Goal: Task Accomplishment & Management: Manage account settings

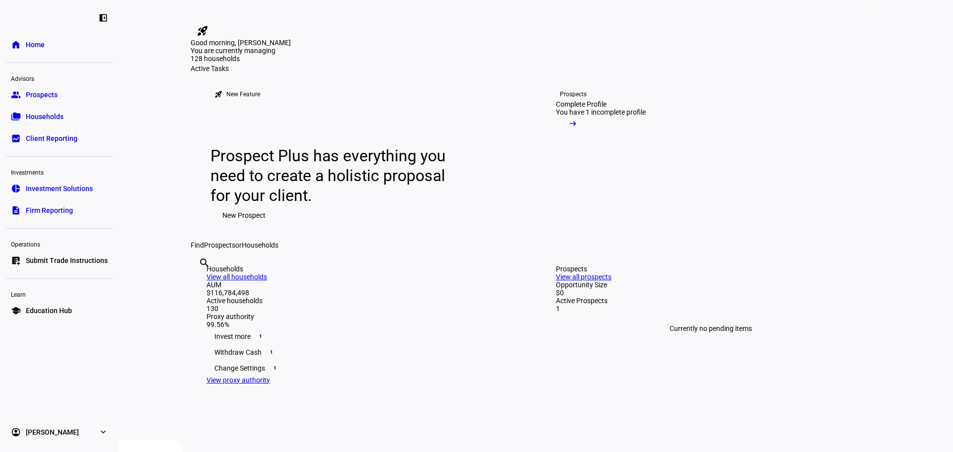
click at [38, 110] on link "folder_copy Households" at bounding box center [59, 117] width 107 height 20
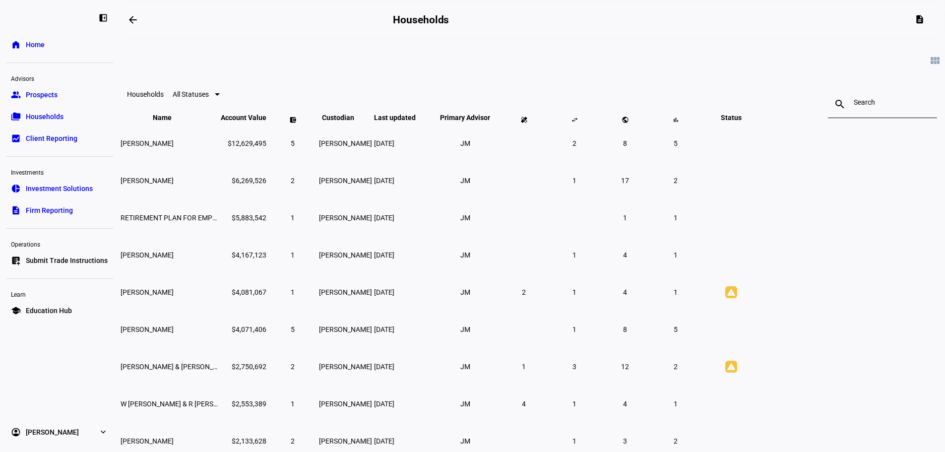
click at [854, 106] on input at bounding box center [883, 102] width 58 height 8
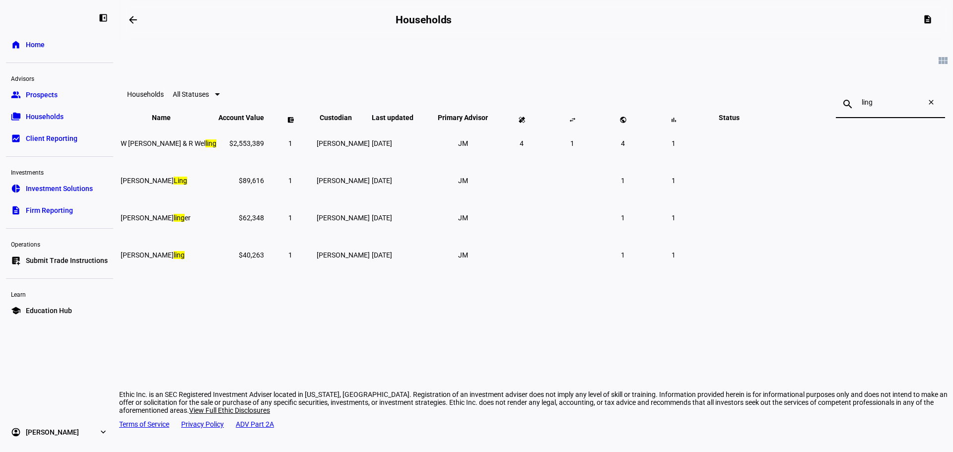
drag, startPoint x: 753, startPoint y: 105, endPoint x: 691, endPoint y: 103, distance: 62.1
click at [691, 103] on mat-toolbar "Households All Statuses search ling close" at bounding box center [536, 94] width 834 height 32
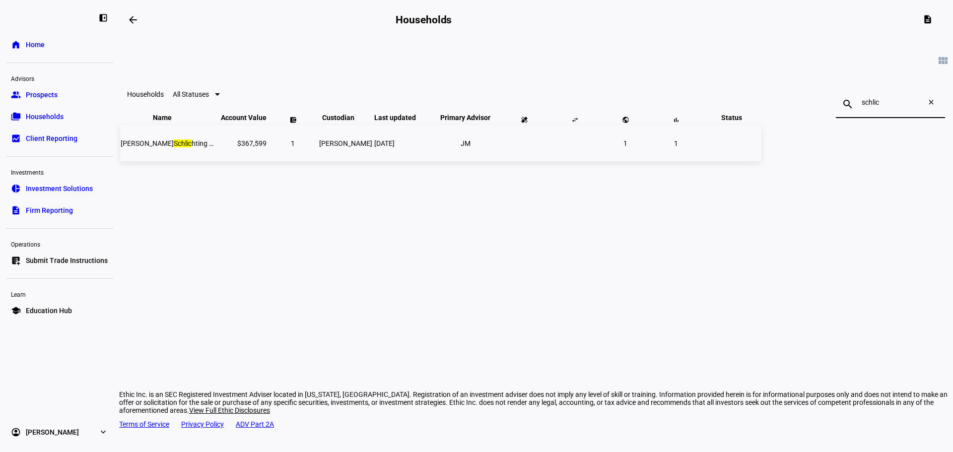
type input "schlic"
click at [251, 147] on span "[PERSON_NAME] hting Mgr: Ethic Inc" at bounding box center [186, 143] width 130 height 8
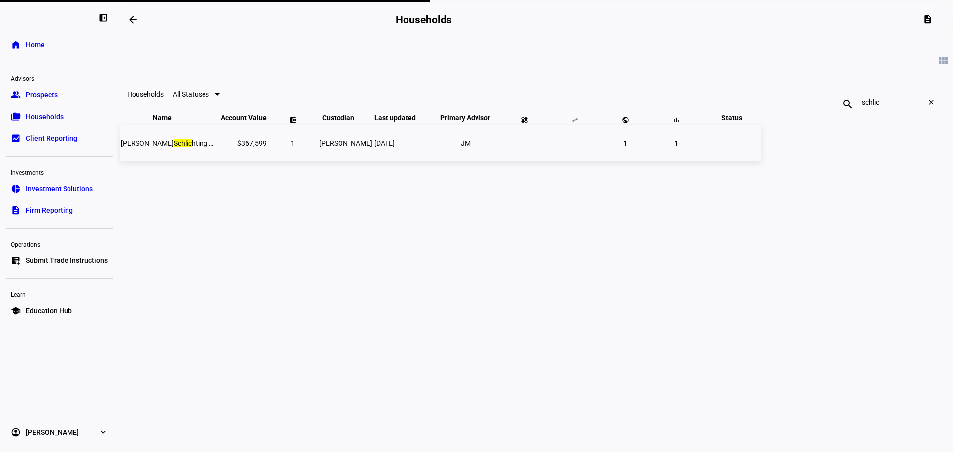
click at [251, 147] on span "[PERSON_NAME] hting Mgr: Ethic Inc" at bounding box center [186, 143] width 130 height 8
click at [34, 46] on span "Home" at bounding box center [35, 45] width 19 height 10
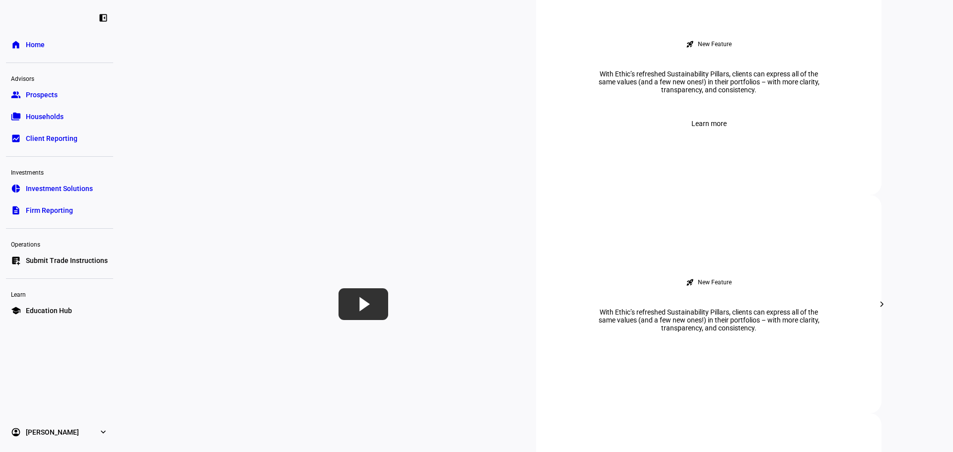
scroll to position [810, 0]
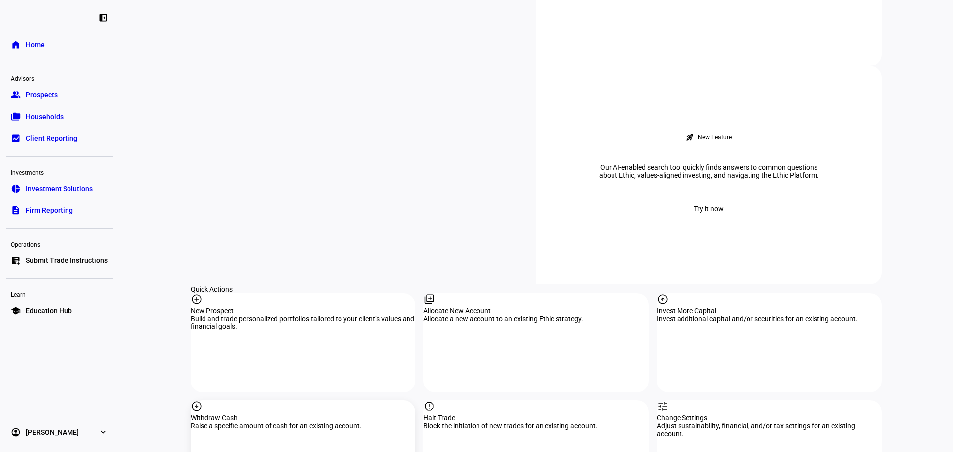
click at [271, 401] on div "arrow_circle_down Withdraw Cash Raise a specific amount of cash for an existing…" at bounding box center [303, 450] width 225 height 99
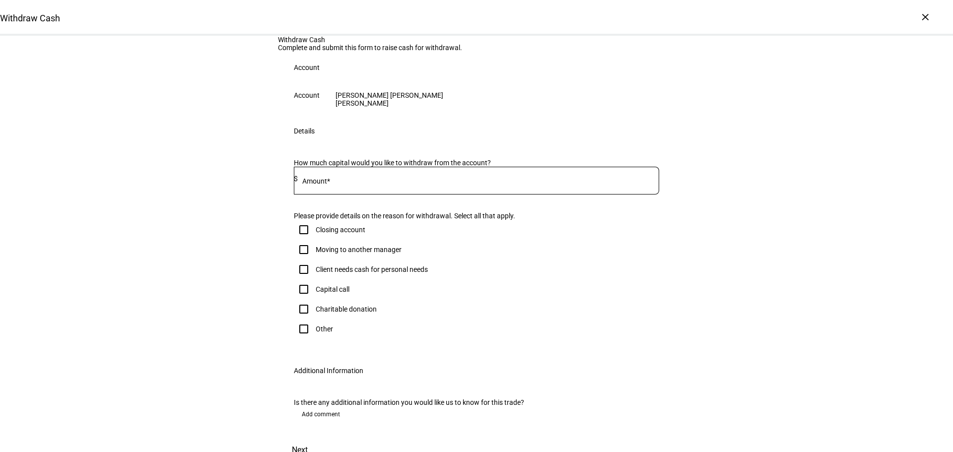
click at [323, 185] on mat-label "Amount*" at bounding box center [316, 181] width 28 height 8
paste input "359,491"
type input "359,491"
click at [247, 324] on div "Withdraw Cash Complete and submit this form to raise cash for withdrawal. Accou…" at bounding box center [476, 249] width 953 height 426
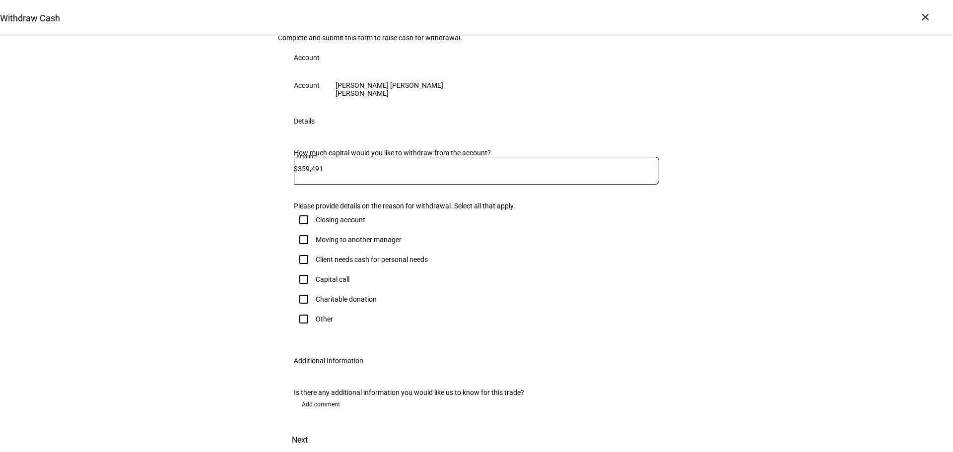
click at [304, 230] on input "Closing account" at bounding box center [304, 220] width 20 height 20
checkbox input "true"
click at [302, 397] on span "Add comment" at bounding box center [321, 405] width 38 height 16
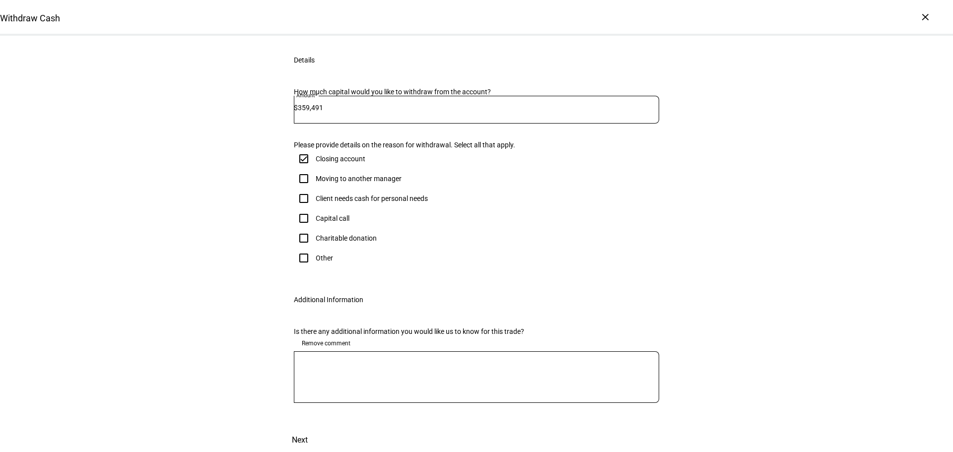
click at [316, 387] on div at bounding box center [476, 377] width 365 height 52
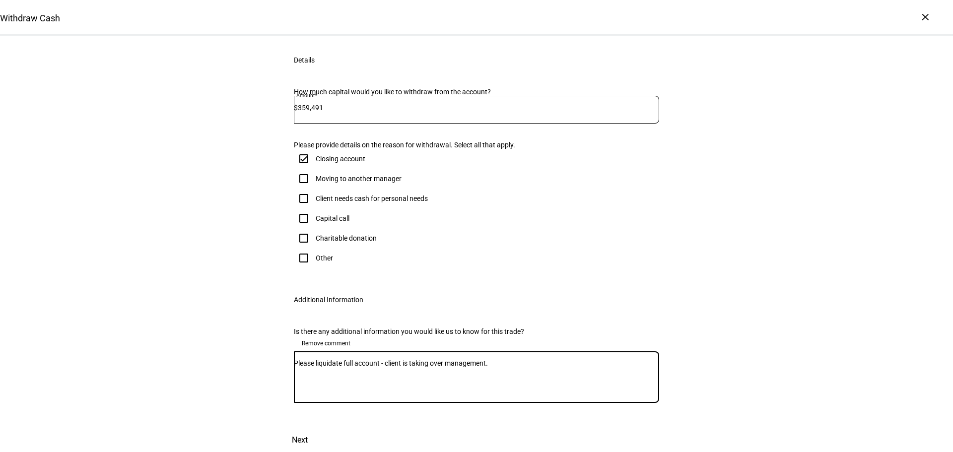
drag, startPoint x: 501, startPoint y: 396, endPoint x: 259, endPoint y: 390, distance: 242.8
click at [259, 390] on div "Withdraw Cash Complete and submit this form to raise cash for withdrawal. Accou…" at bounding box center [476, 208] width 953 height 487
click at [518, 395] on textarea "Please liquidate full account - client is taking over management." at bounding box center [476, 377] width 365 height 36
type textarea "Please liquidate full account - client is taking over management."
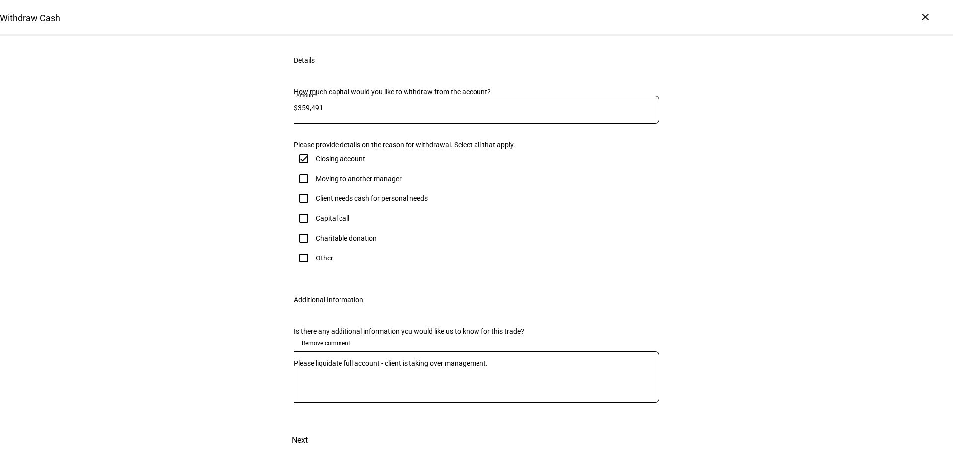
click at [308, 428] on span "Next" at bounding box center [300, 440] width 16 height 24
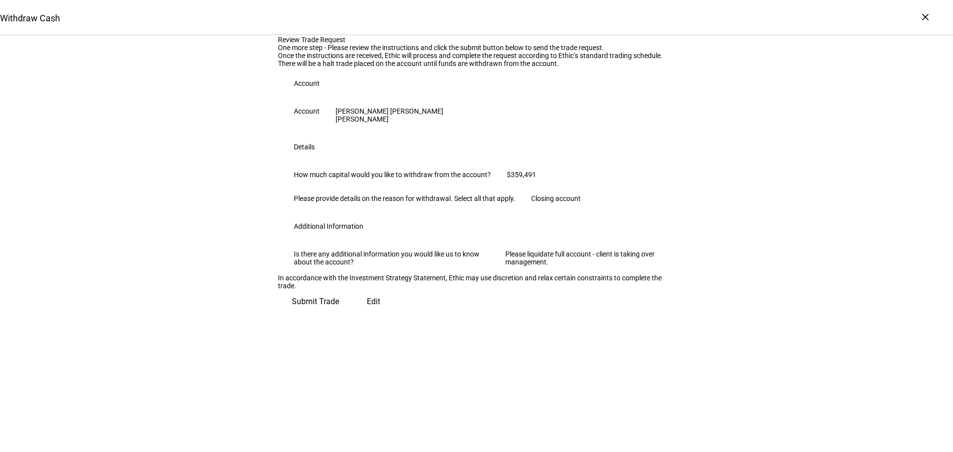
scroll to position [111, 0]
click at [339, 314] on span "Submit Trade" at bounding box center [315, 302] width 47 height 24
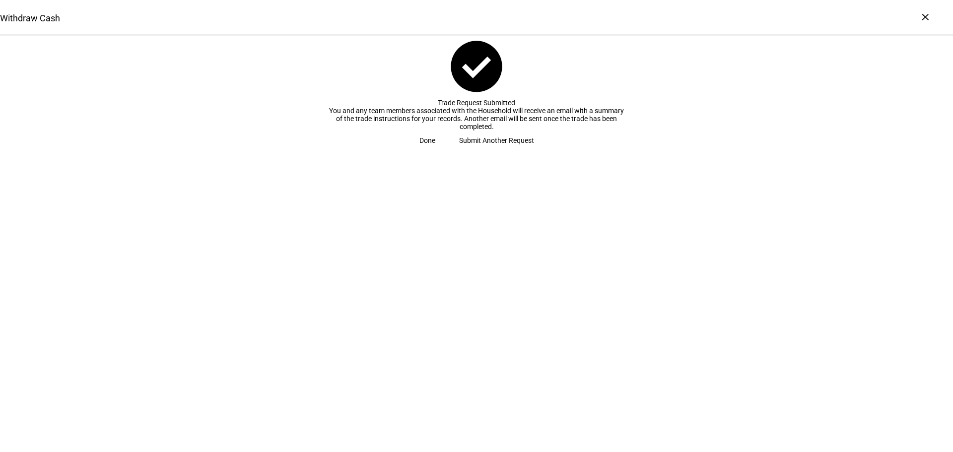
click at [447, 150] on span at bounding box center [427, 141] width 40 height 20
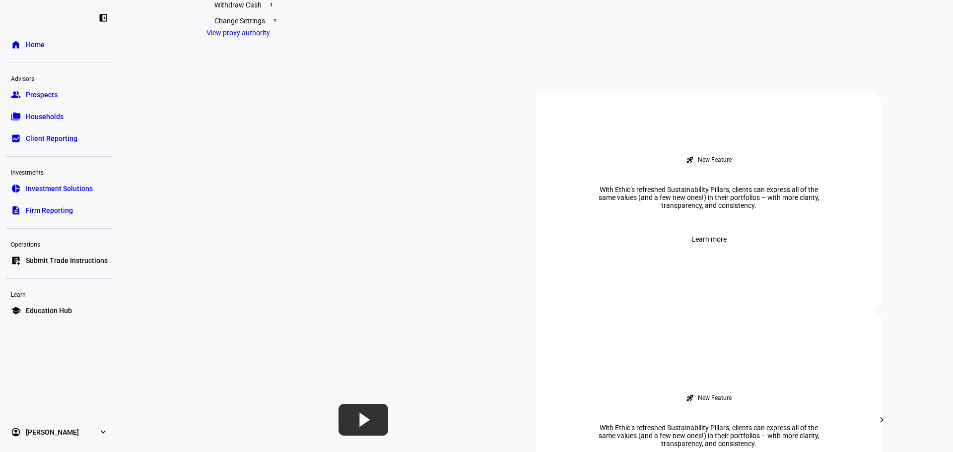
scroll to position [810, 0]
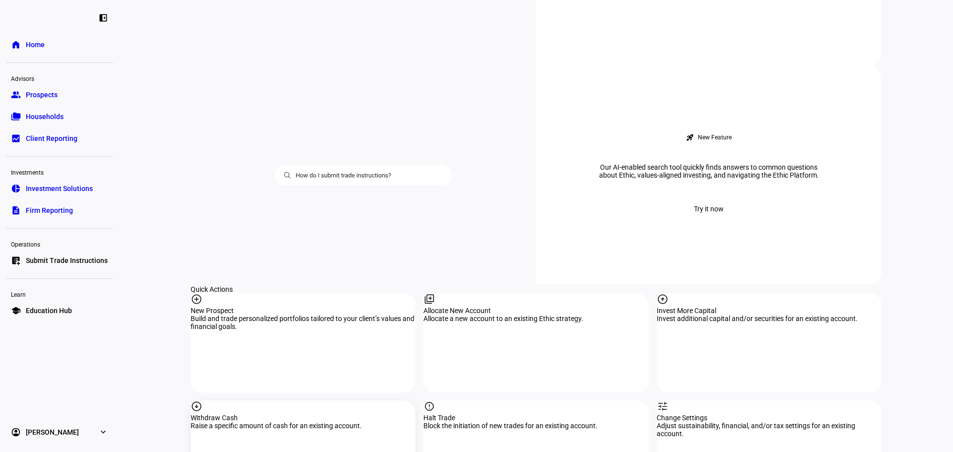
click at [252, 401] on div "arrow_circle_down Withdraw Cash Raise a specific amount of cash for an existing…" at bounding box center [303, 450] width 225 height 99
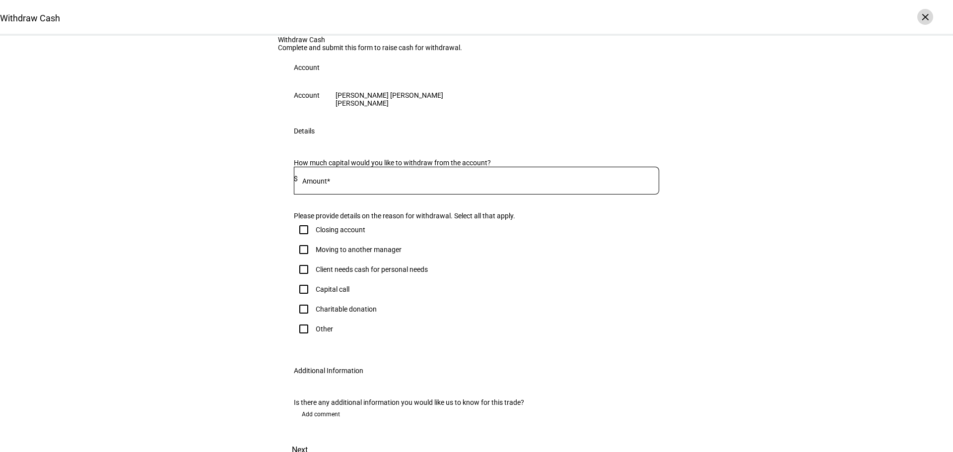
click at [926, 18] on div "×" at bounding box center [925, 17] width 16 height 16
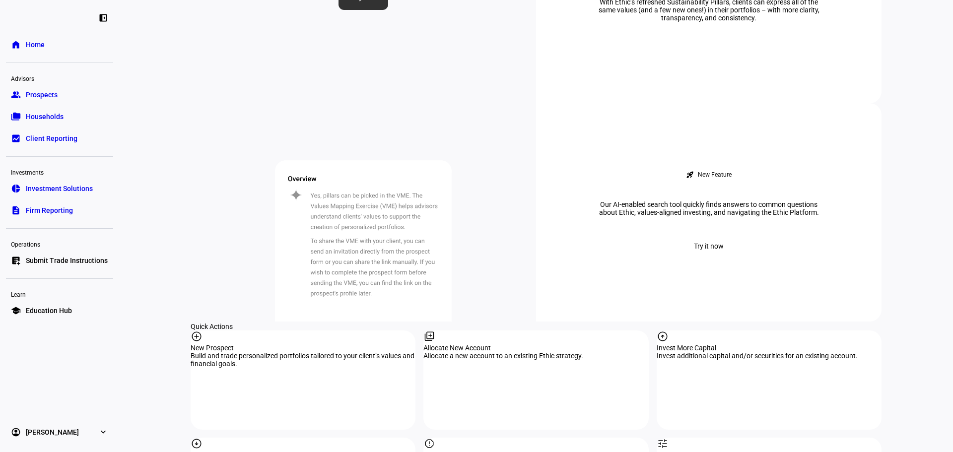
scroll to position [810, 0]
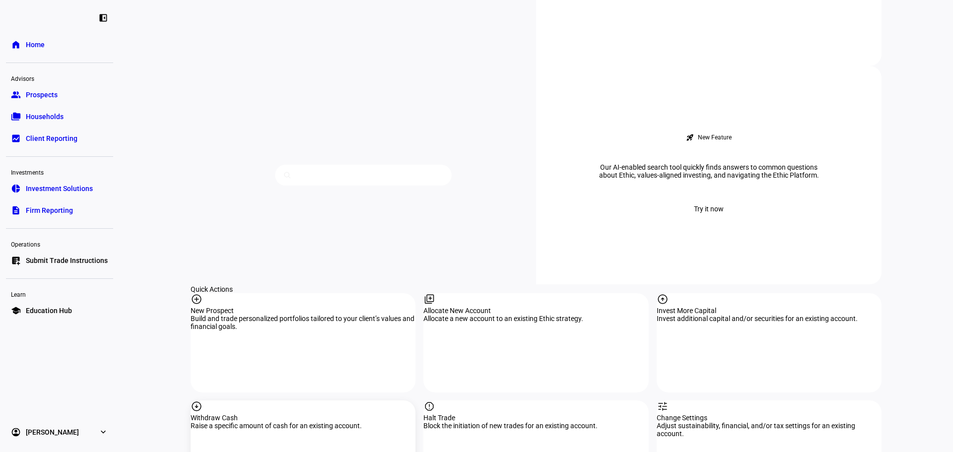
click at [250, 401] on div "arrow_circle_down Withdraw Cash Raise a specific amount of cash for an existing…" at bounding box center [303, 450] width 225 height 99
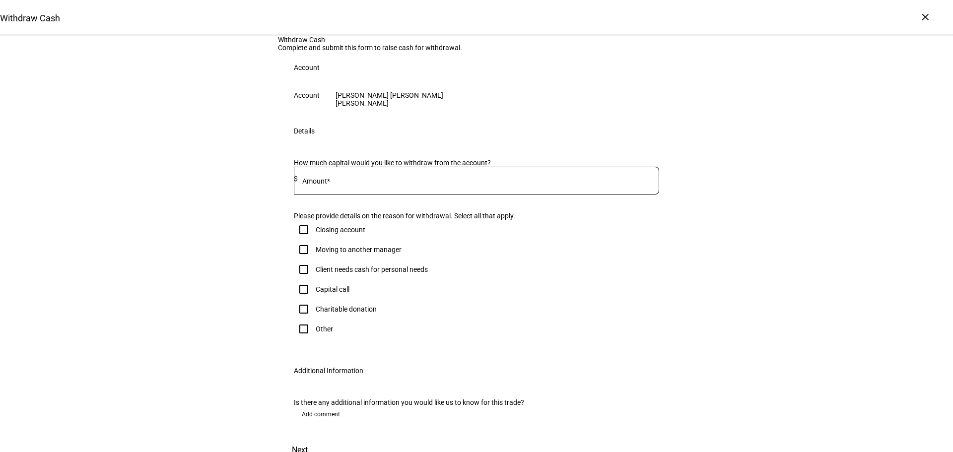
click at [443, 107] on div "[PERSON_NAME]" at bounding box center [389, 103] width 108 height 8
click at [930, 21] on div "×" at bounding box center [925, 17] width 16 height 16
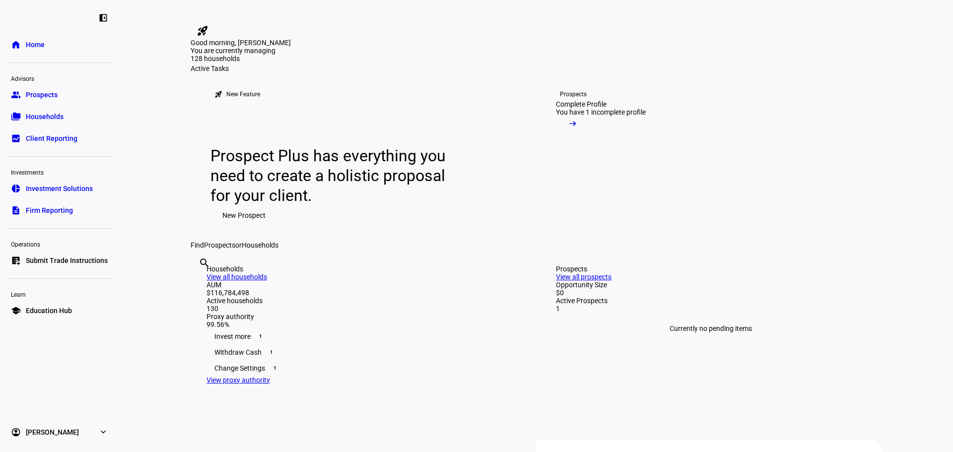
click at [208, 25] on mat-icon "rocket_launch" at bounding box center [203, 31] width 12 height 12
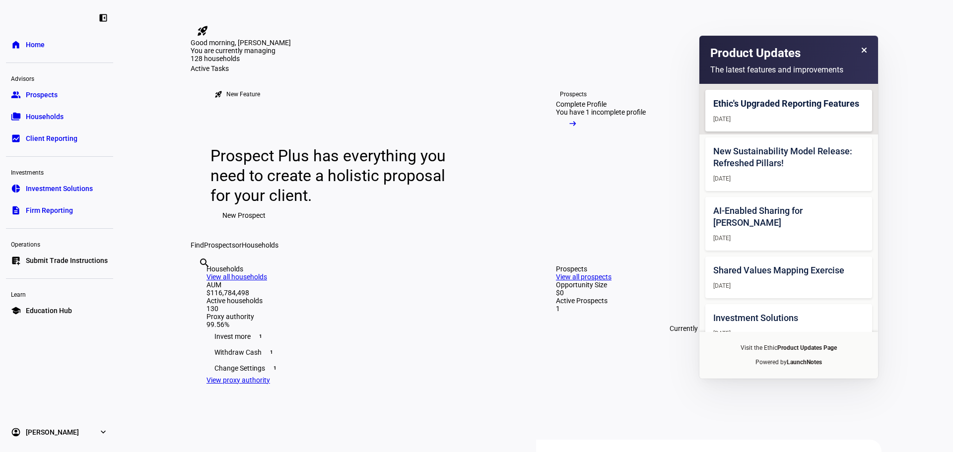
click at [15, 47] on eth-mat-symbol "home" at bounding box center [16, 45] width 10 height 10
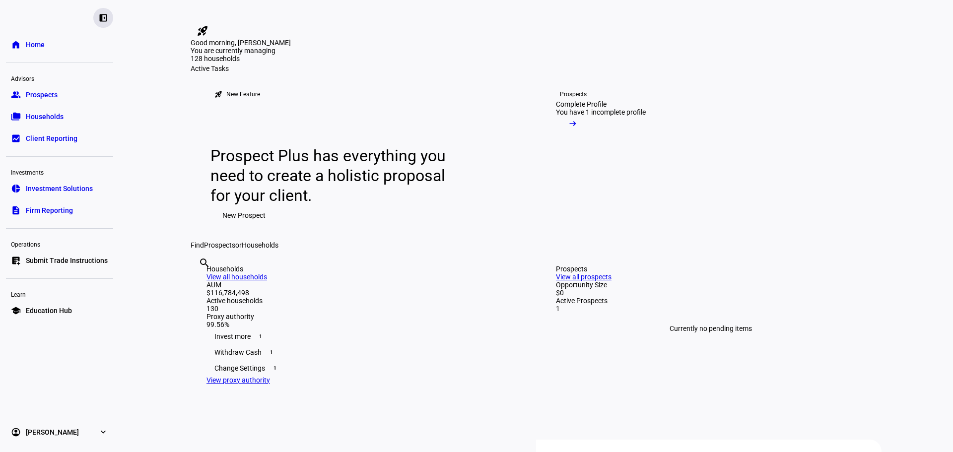
click at [107, 19] on eth-mat-symbol "left_panel_close" at bounding box center [103, 18] width 10 height 10
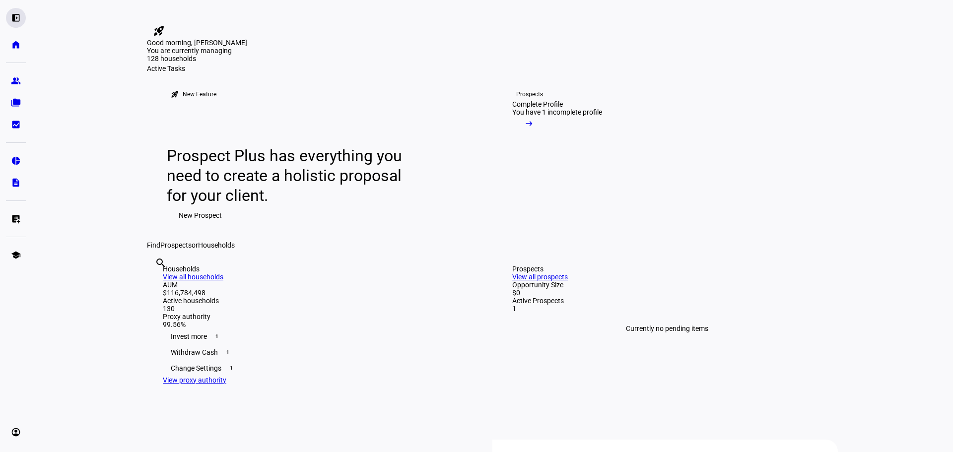
click at [20, 17] on eth-mat-symbol "left_panel_open" at bounding box center [16, 18] width 10 height 10
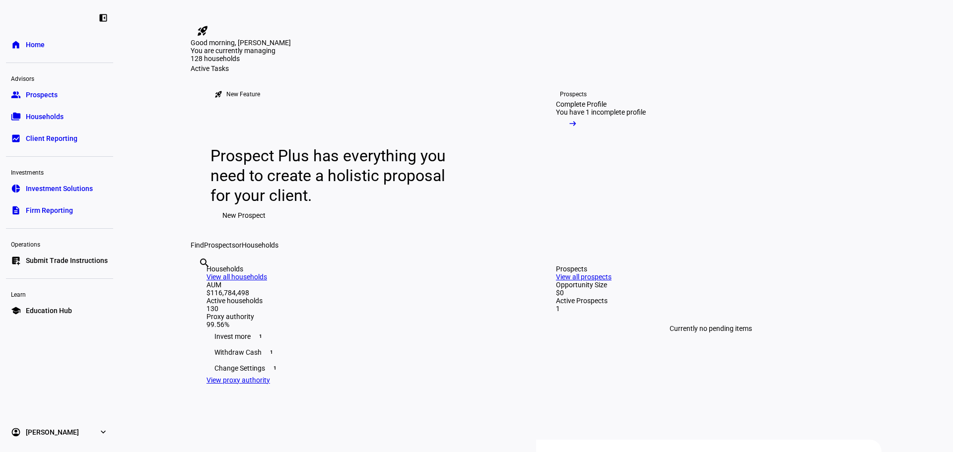
click at [89, 438] on link "account_circle [PERSON_NAME] expand_more" at bounding box center [59, 432] width 107 height 20
click at [41, 428] on span "Sign Out" at bounding box center [39, 426] width 26 height 10
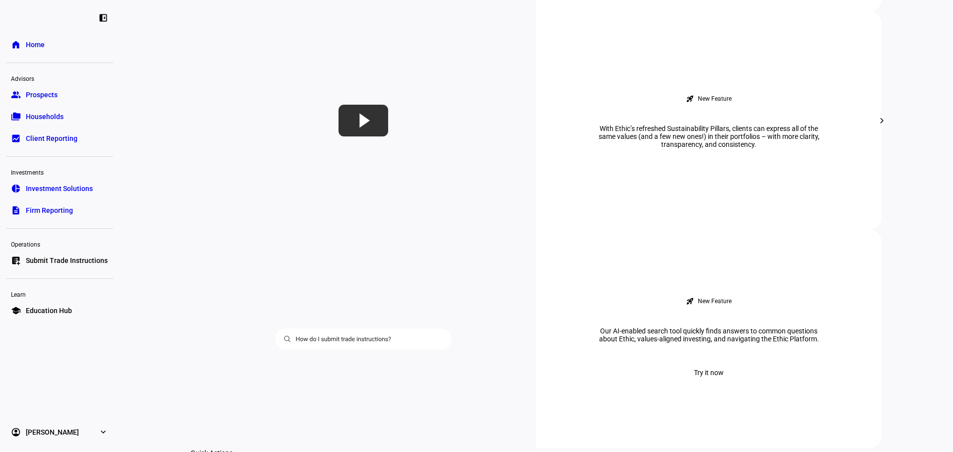
scroll to position [695, 0]
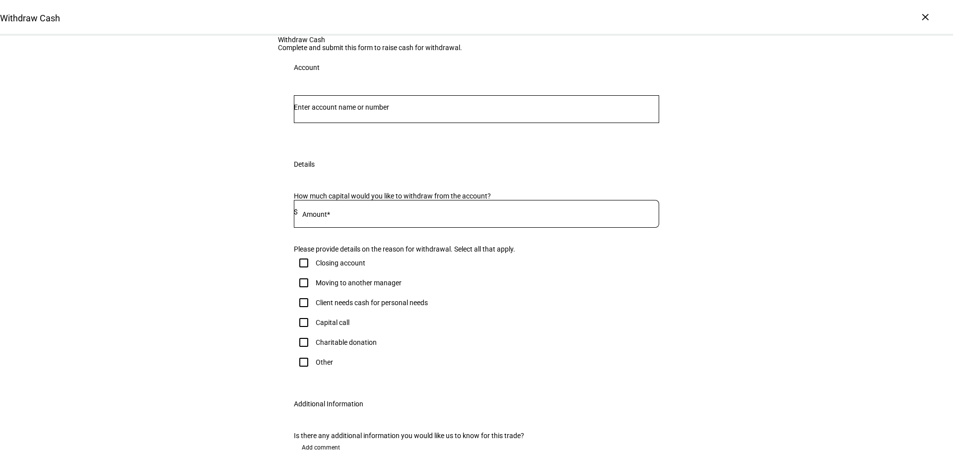
click at [335, 111] on input "Number" at bounding box center [476, 107] width 365 height 8
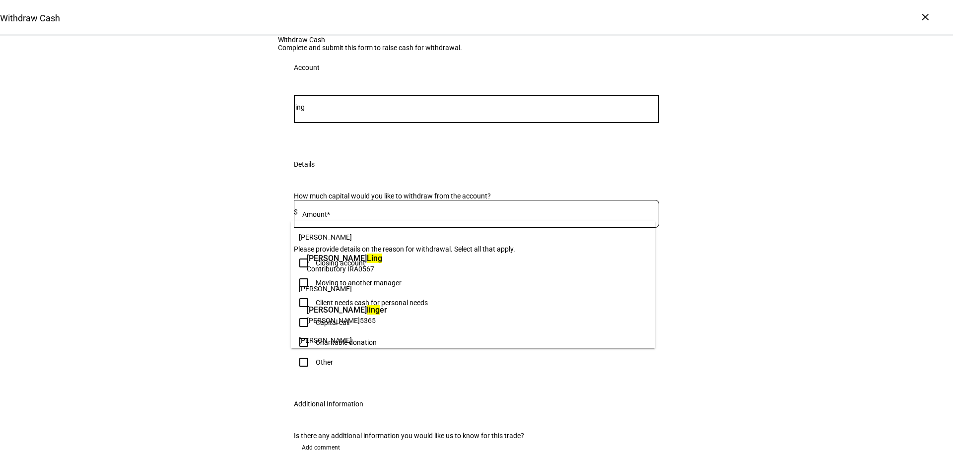
type input "ling"
click at [367, 259] on mark "Ling" at bounding box center [374, 258] width 15 height 9
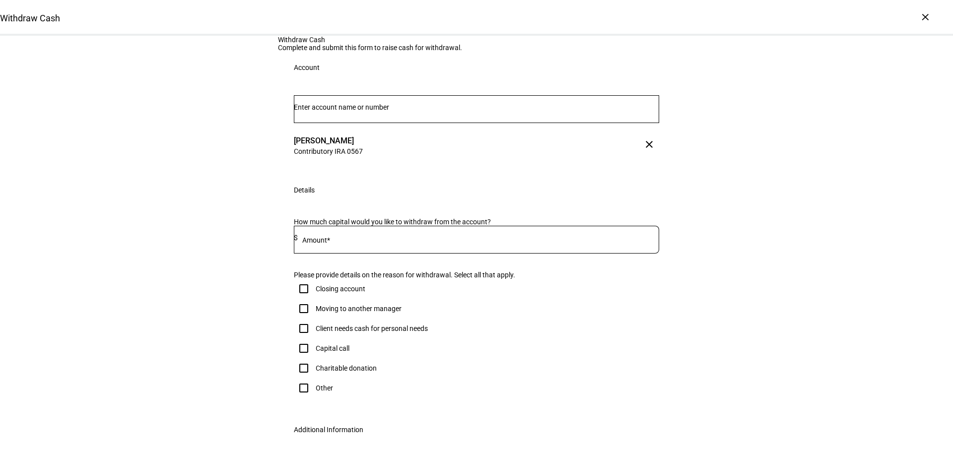
scroll to position [116, 0]
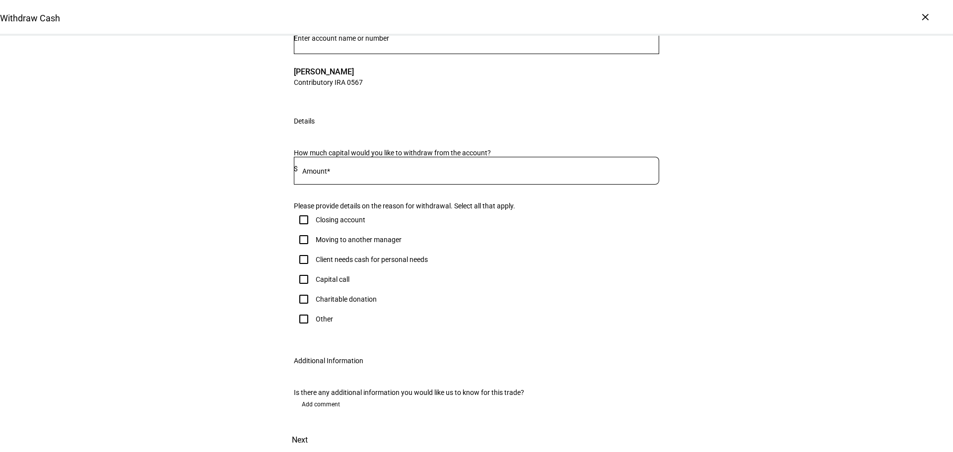
click at [330, 173] on input at bounding box center [478, 169] width 361 height 8
paste input "87,597.24"
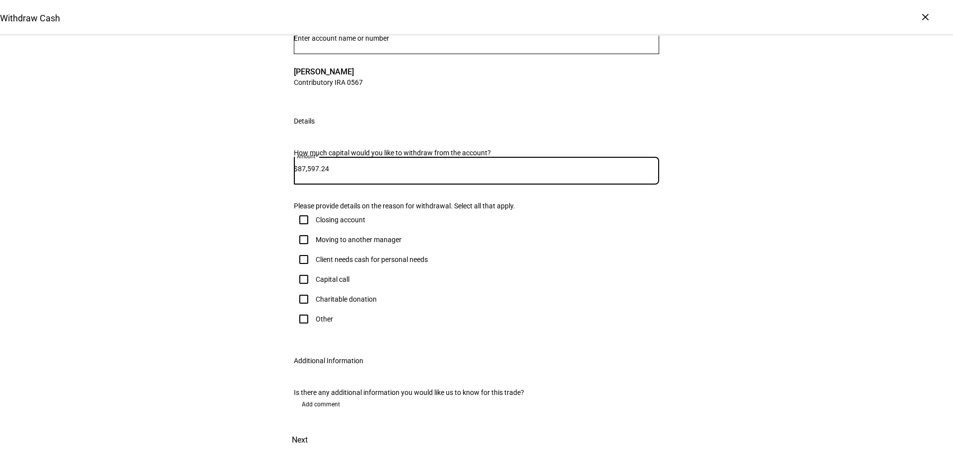
type input "87,597.24"
click at [237, 257] on div "Withdraw Cash Complete and submit this form to raise cash for withdrawal. Accou…" at bounding box center [476, 209] width 953 height 485
click at [300, 210] on input "Closing account" at bounding box center [304, 220] width 20 height 20
checkbox input "true"
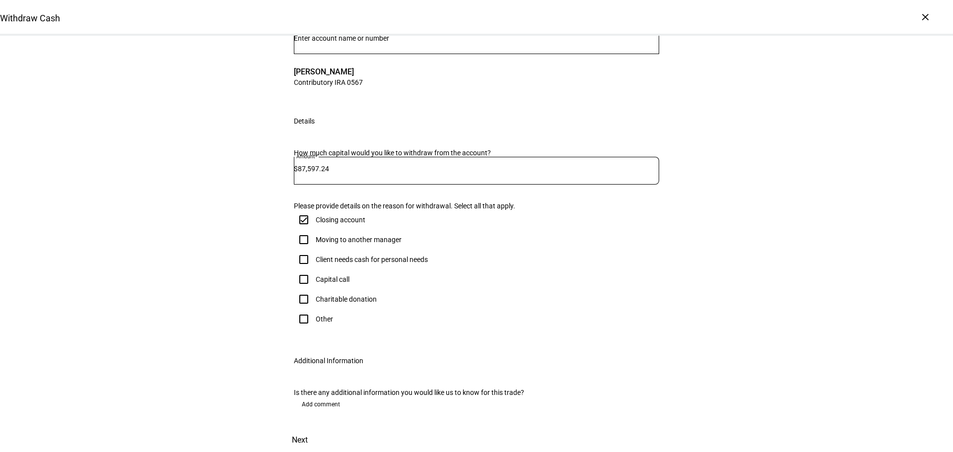
scroll to position [271, 0]
click at [308, 397] on span "Add comment" at bounding box center [321, 405] width 38 height 16
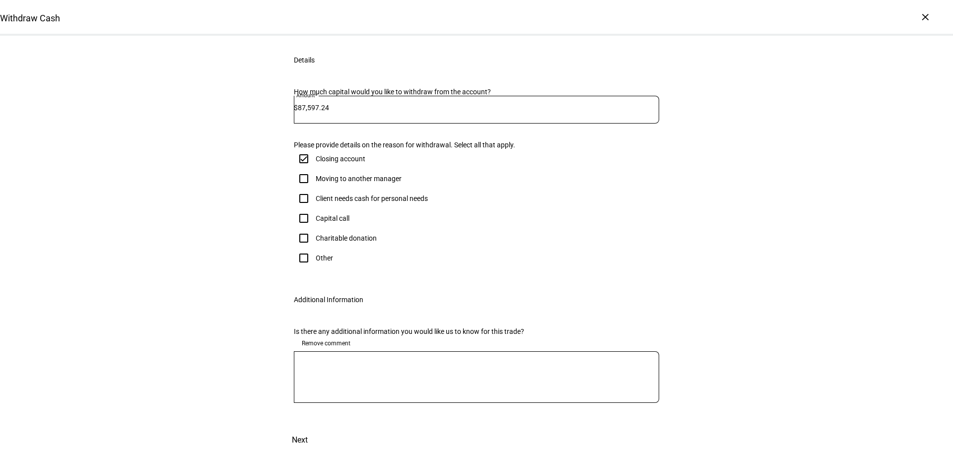
click at [315, 395] on textarea at bounding box center [476, 377] width 365 height 36
type textarea "Please liquidate full account"
click at [308, 428] on span "Next" at bounding box center [300, 440] width 16 height 24
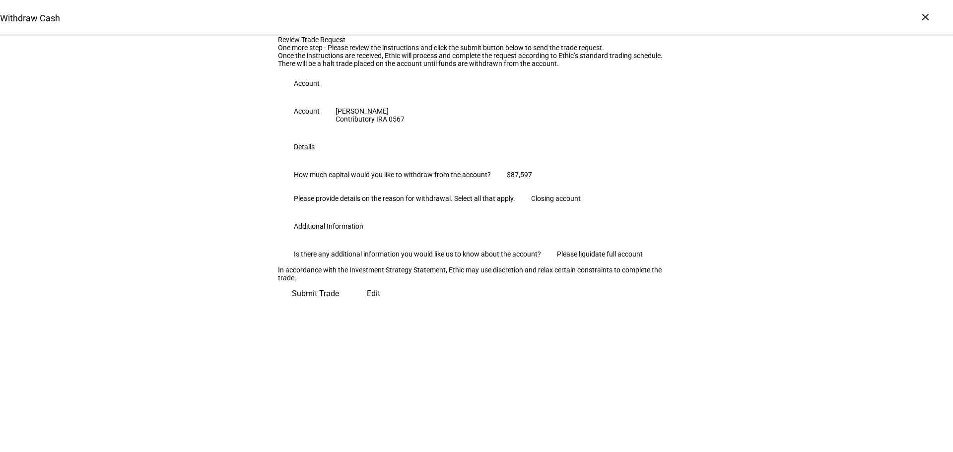
scroll to position [111, 0]
click at [339, 306] on span "Submit Trade" at bounding box center [315, 294] width 47 height 24
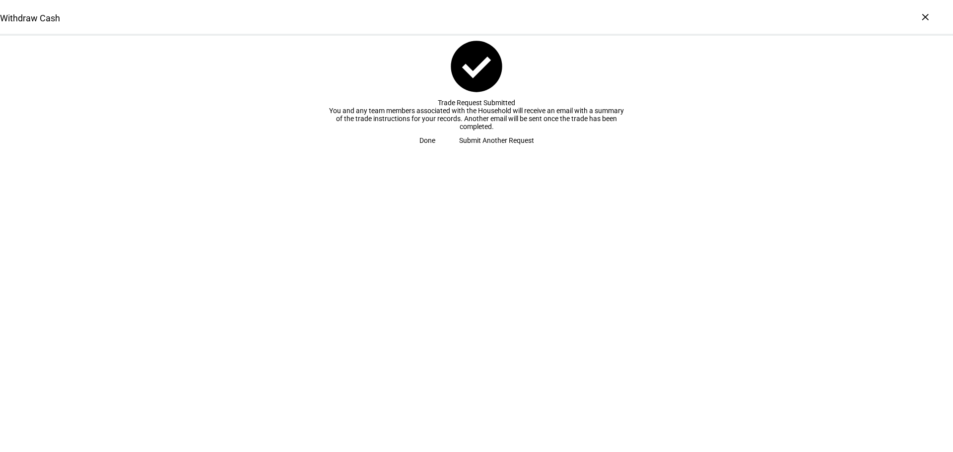
click at [435, 150] on span "Done" at bounding box center [427, 141] width 16 height 20
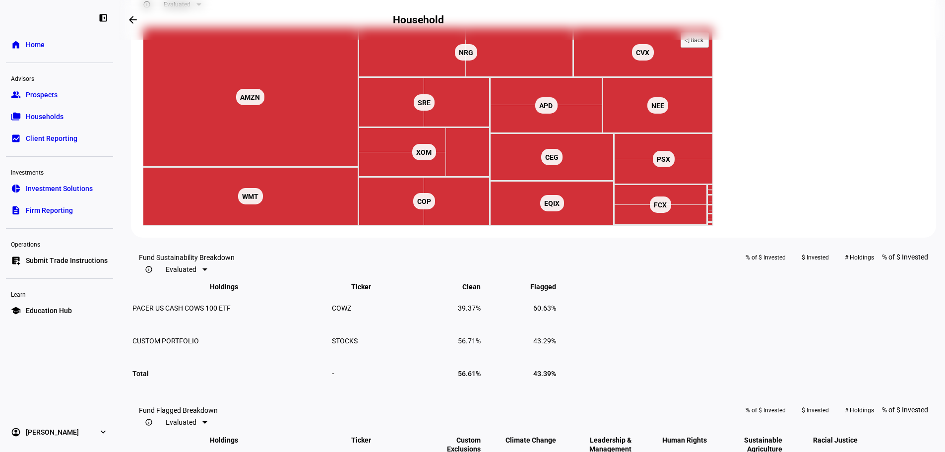
scroll to position [28, 0]
